Goal: Transaction & Acquisition: Purchase product/service

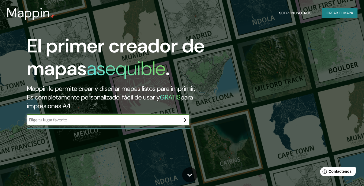
click at [78, 122] on input "text" at bounding box center [103, 120] width 152 height 6
type input "cullpa baja, tambo, huancayo"
click at [185, 117] on icon "button" at bounding box center [184, 120] width 7 height 7
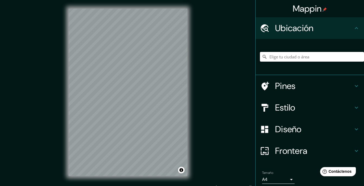
click at [279, 56] on input "Elige tu ciudad o área" at bounding box center [312, 57] width 104 height 10
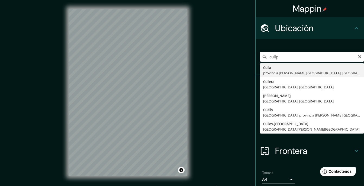
type input "cullpa"
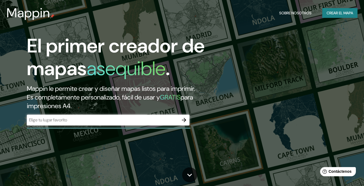
click at [87, 124] on div "​" at bounding box center [108, 120] width 163 height 11
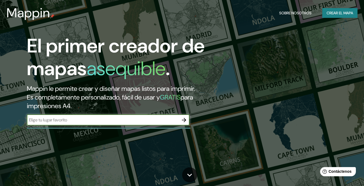
click at [86, 120] on input "text" at bounding box center [103, 120] width 152 height 6
type input "p"
type input "j"
type input "junin ,peru"
click at [99, 124] on div "junin ,peru ​" at bounding box center [108, 120] width 163 height 11
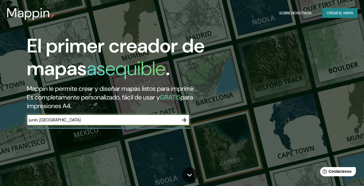
drag, startPoint x: 165, startPoint y: 117, endPoint x: 195, endPoint y: 126, distance: 31.6
click at [165, 119] on input "junin ,peru" at bounding box center [103, 120] width 152 height 6
click at [181, 119] on icon "button" at bounding box center [184, 120] width 7 height 7
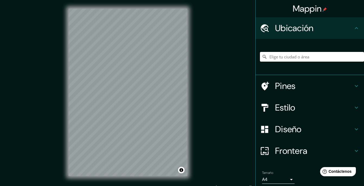
click at [313, 55] on input "Elige tu ciudad o área" at bounding box center [312, 57] width 104 height 10
click at [337, 31] on h4 "Ubicación" at bounding box center [314, 28] width 78 height 11
click at [353, 28] on icon at bounding box center [356, 28] width 7 height 7
click at [309, 58] on input "Elige tu ciudad o área" at bounding box center [312, 57] width 104 height 10
type input "Río Tambo, [GEOGRAPHIC_DATA], [GEOGRAPHIC_DATA]"
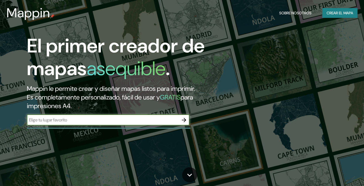
click at [334, 13] on font "Crear el mapa" at bounding box center [340, 13] width 27 height 7
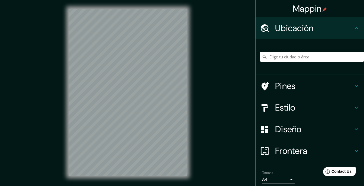
click at [305, 54] on input "Elige tu ciudad o área" at bounding box center [312, 57] width 104 height 10
click at [352, 56] on input "Huancayo, [GEOGRAPHIC_DATA], [GEOGRAPHIC_DATA]" at bounding box center [312, 57] width 104 height 10
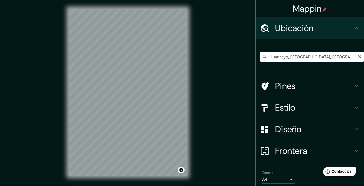
click at [350, 57] on input "Huancayo, [GEOGRAPHIC_DATA], [GEOGRAPHIC_DATA]" at bounding box center [312, 57] width 104 height 10
click at [63, 105] on div "© Mapbox © OpenStreetMap Improve this map" at bounding box center [128, 92] width 136 height 185
click at [307, 58] on input "Huancayo, [GEOGRAPHIC_DATA], [GEOGRAPHIC_DATA]" at bounding box center [312, 57] width 104 height 10
click at [284, 57] on input "Huancayo, [GEOGRAPHIC_DATA], [GEOGRAPHIC_DATA]" at bounding box center [312, 57] width 104 height 10
drag, startPoint x: 284, startPoint y: 57, endPoint x: 254, endPoint y: 58, distance: 30.6
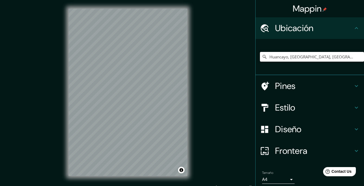
click at [256, 58] on div "Huancayo, [GEOGRAPHIC_DATA], [GEOGRAPHIC_DATA]" at bounding box center [310, 57] width 108 height 36
click at [272, 56] on input "Río Tambo, [GEOGRAPHIC_DATA], [GEOGRAPHIC_DATA]" at bounding box center [312, 57] width 104 height 10
drag, startPoint x: 273, startPoint y: 57, endPoint x: 252, endPoint y: 60, distance: 21.4
click at [256, 60] on div "Río Tambo, [GEOGRAPHIC_DATA], [GEOGRAPHIC_DATA] Río [GEOGRAPHIC_DATA] [GEOGRAPH…" at bounding box center [310, 57] width 108 height 36
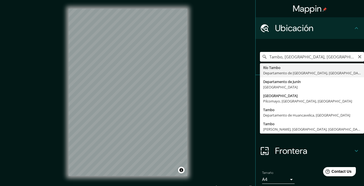
click at [344, 58] on input "Tambo, [GEOGRAPHIC_DATA], [GEOGRAPHIC_DATA]" at bounding box center [312, 57] width 104 height 10
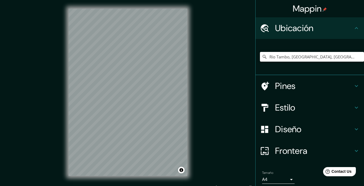
drag, startPoint x: 286, startPoint y: 56, endPoint x: 228, endPoint y: 61, distance: 57.7
click at [228, 61] on div "Mappin Ubicación Río Tambo, [GEOGRAPHIC_DATA], [GEOGRAPHIC_DATA] [GEOGRAPHIC_DA…" at bounding box center [182, 97] width 364 height 194
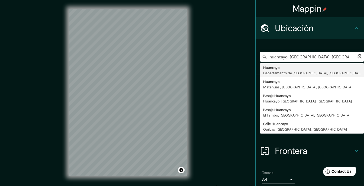
type input "Huancayo, [GEOGRAPHIC_DATA], [GEOGRAPHIC_DATA]"
